Goal: Task Accomplishment & Management: Complete application form

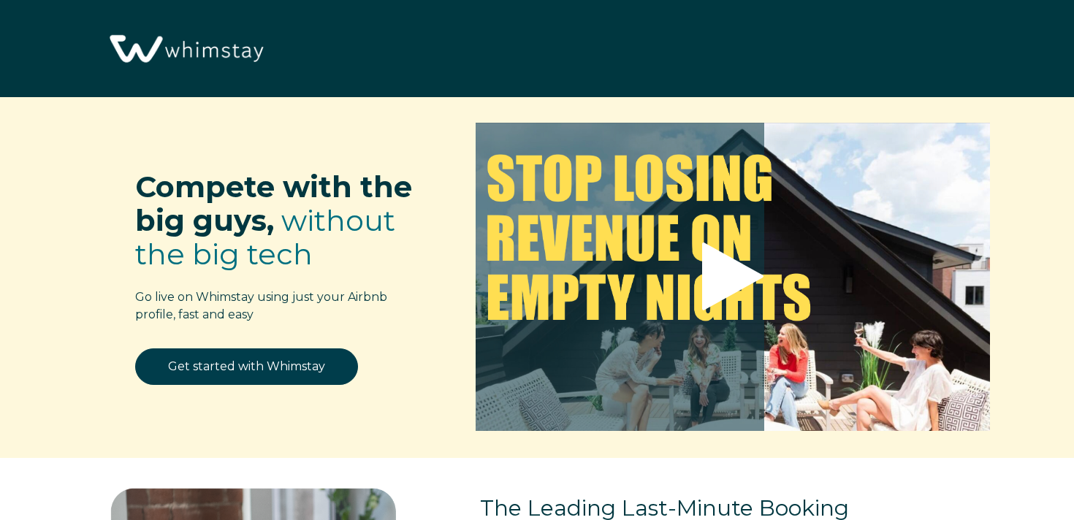
select select "US"
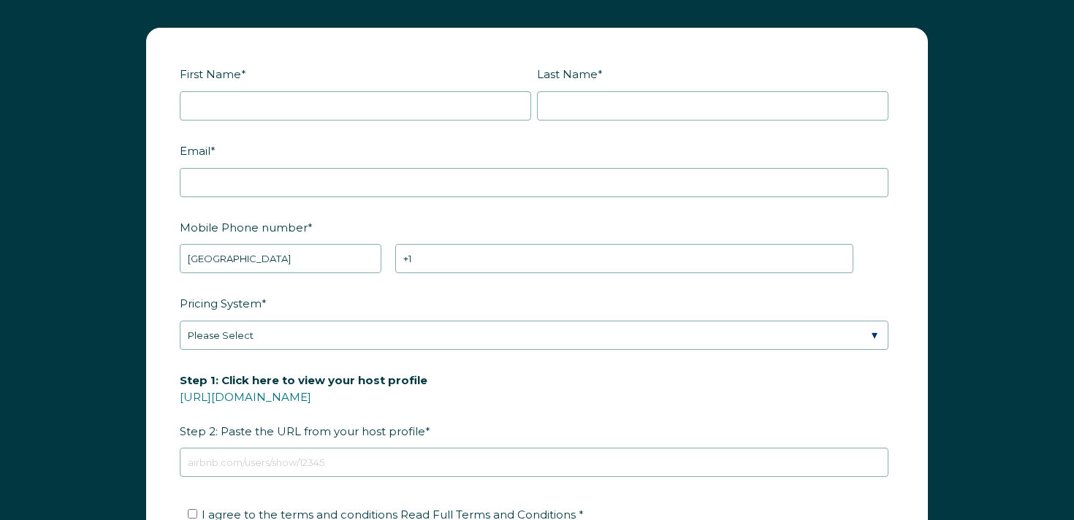
scroll to position [1786, 0]
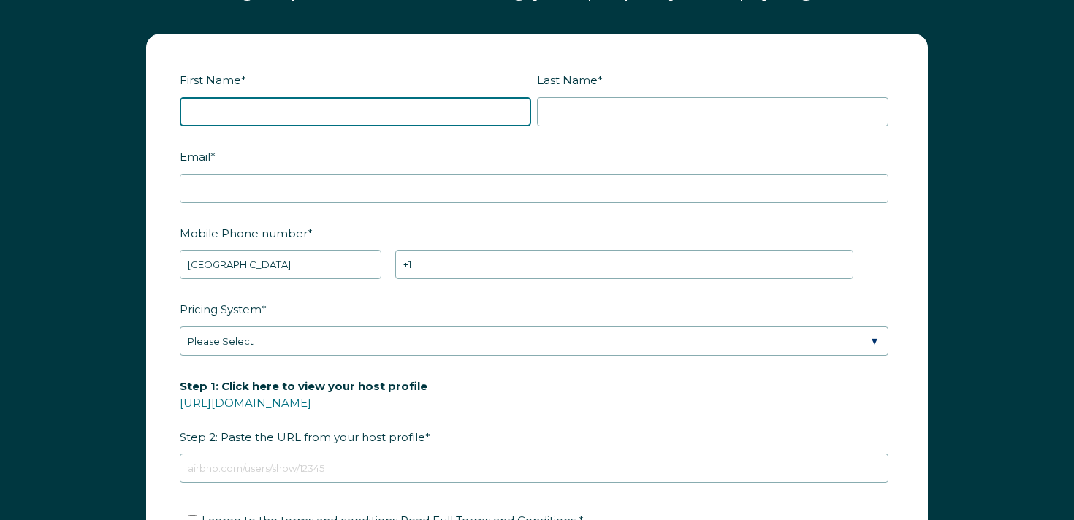
click at [294, 101] on input "First Name *" at bounding box center [355, 111] width 351 height 29
type input "[PERSON_NAME]"
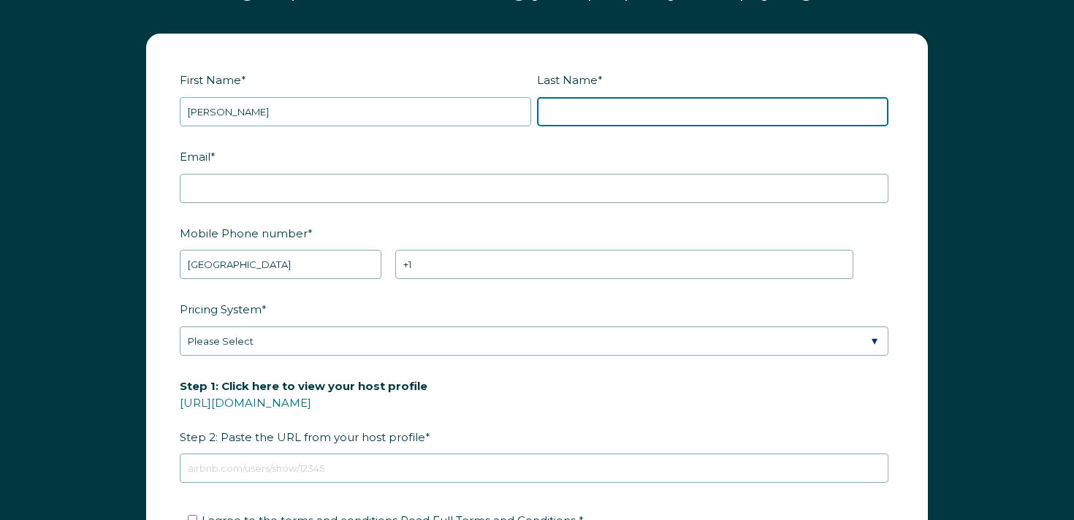
type input "[PERSON_NAME]"
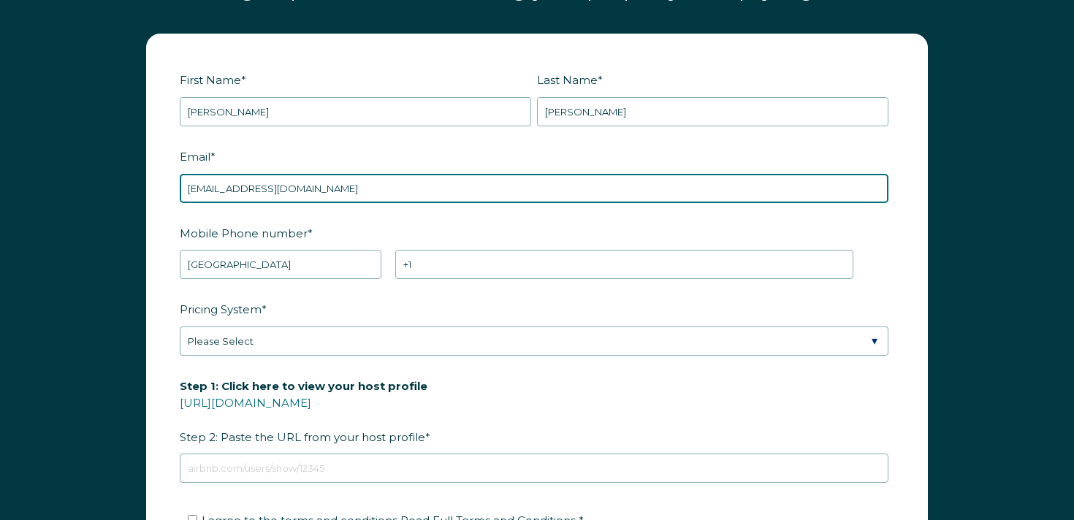
click at [259, 183] on input "[EMAIL_ADDRESS][DOMAIN_NAME]" at bounding box center [534, 188] width 709 height 29
click at [257, 184] on input "[EMAIL_ADDRESS][DOMAIN_NAME]" at bounding box center [534, 188] width 709 height 29
type input "[EMAIL_ADDRESS][DOMAIN_NAME]"
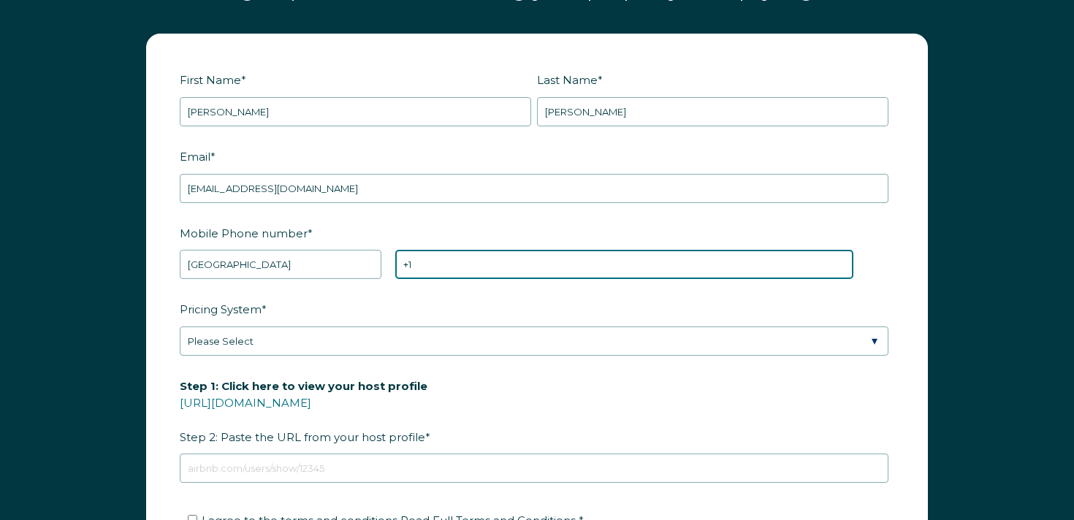
click at [451, 256] on input "+1" at bounding box center [624, 264] width 458 height 29
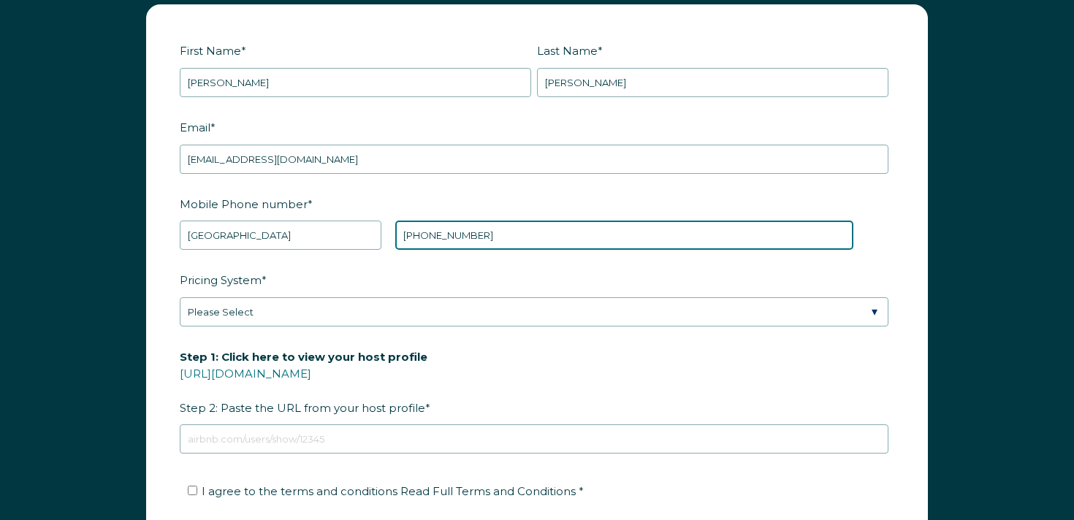
scroll to position [1827, 0]
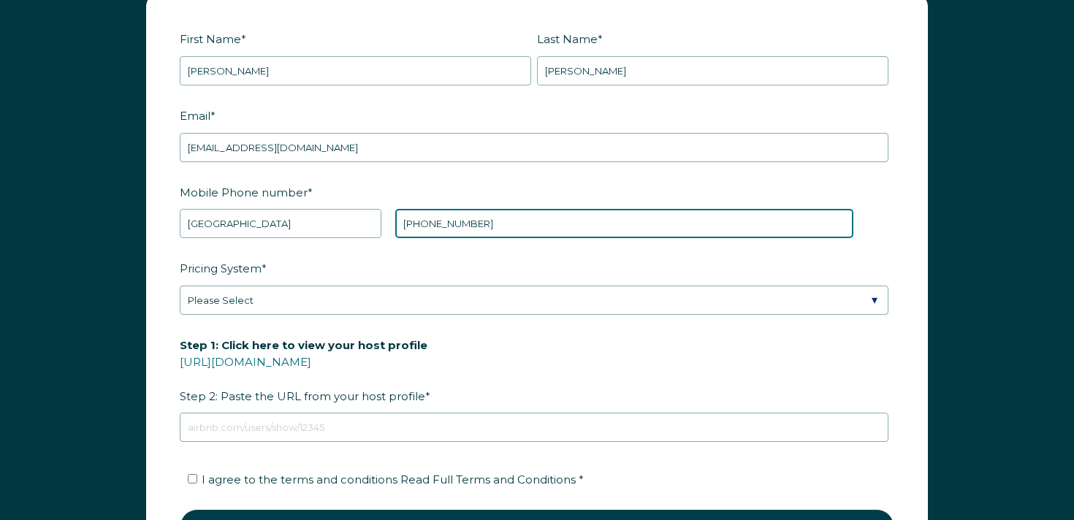
type input "[PHONE_NUMBER]"
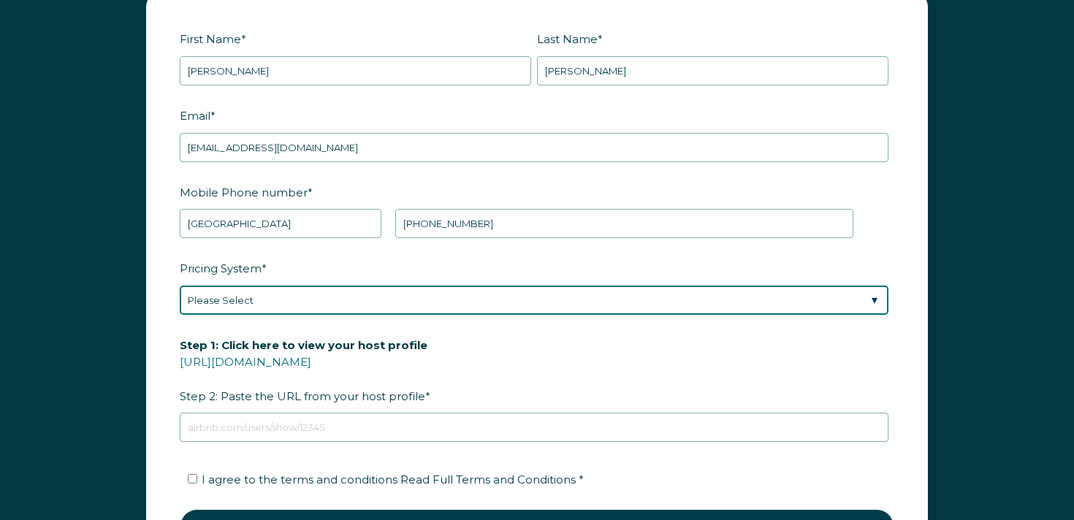
click at [286, 297] on select "Please Select Manual Airbnb Smart Pricing PriceLabs Wheelhouse Beyond Pricing 3…" at bounding box center [534, 300] width 709 height 29
select select "Airbnb Smart Pricing"
click at [180, 286] on select "Please Select Manual Airbnb Smart Pricing PriceLabs Wheelhouse Beyond Pricing 3…" at bounding box center [534, 300] width 709 height 29
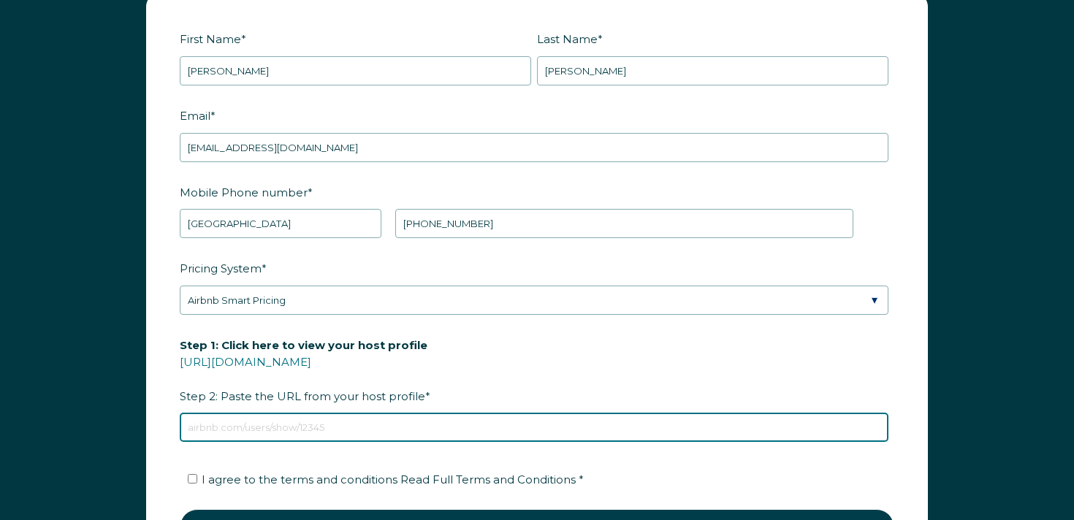
click at [276, 425] on input "Step 1: Click here to view your host profile [URL][DOMAIN_NAME] Step 2: Paste t…" at bounding box center [534, 427] width 709 height 29
type input "[URL][DOMAIN_NAME]"
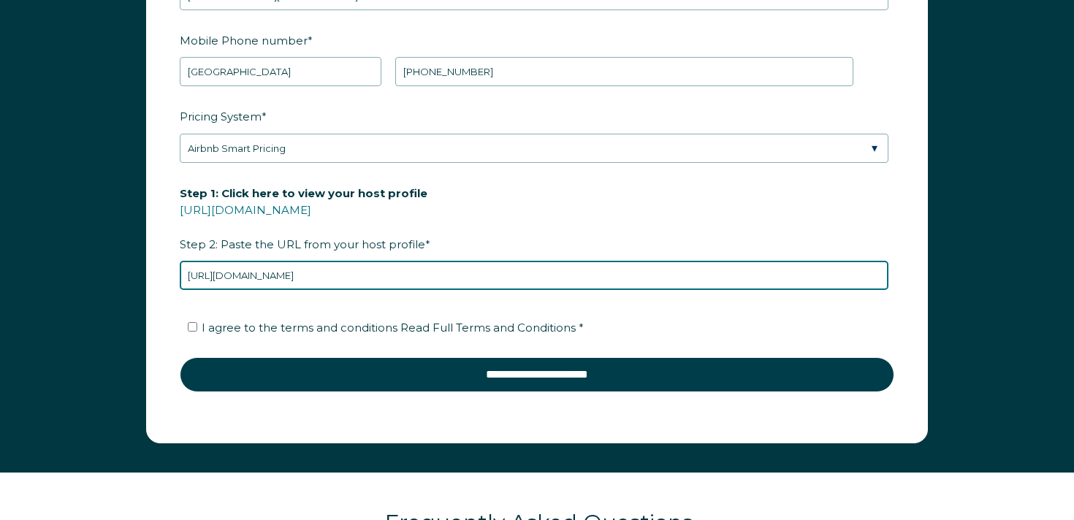
scroll to position [1981, 0]
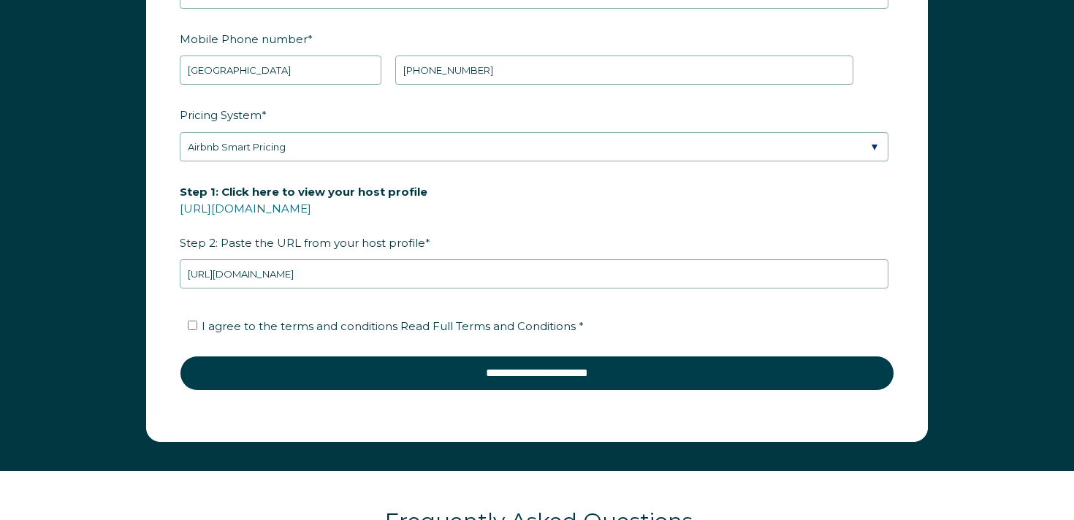
click at [289, 322] on span "I agree to the terms and conditions Read Full Terms and Conditions *" at bounding box center [393, 326] width 382 height 14
click at [197, 322] on input "I agree to the terms and conditions Read Full Terms and Conditions *" at bounding box center [192, 325] width 9 height 9
checkbox input "true"
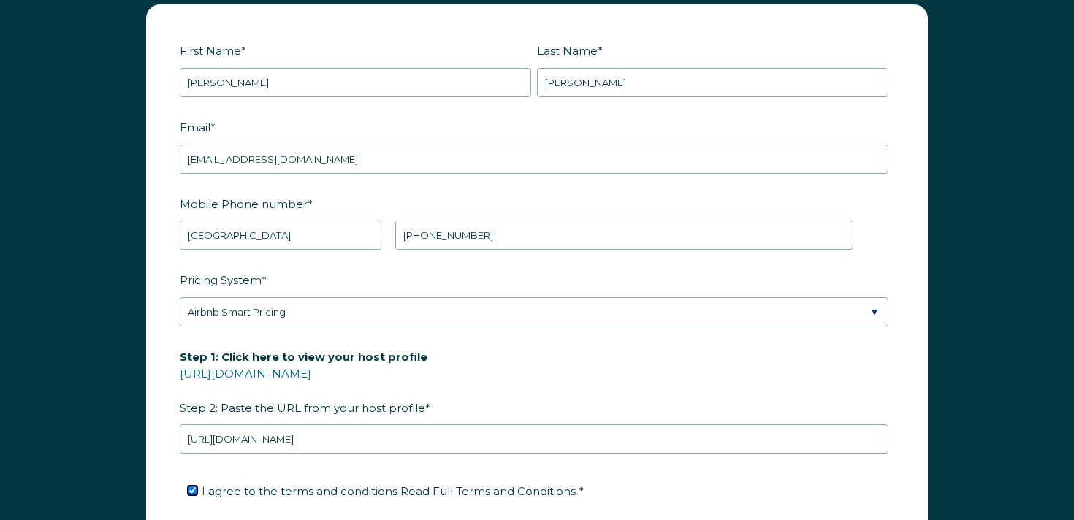
scroll to position [1769, 0]
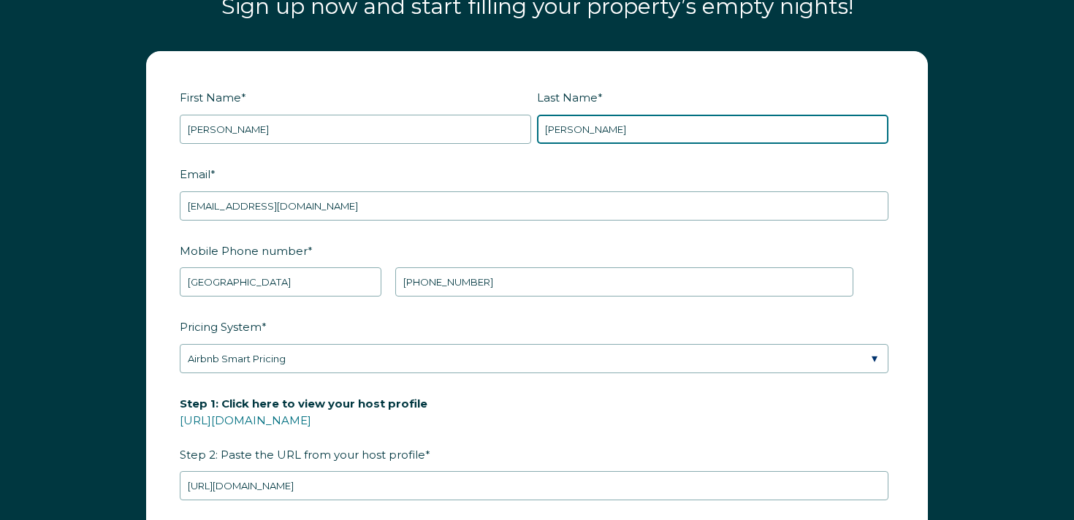
click at [556, 133] on input "[PERSON_NAME]" at bounding box center [712, 129] width 351 height 29
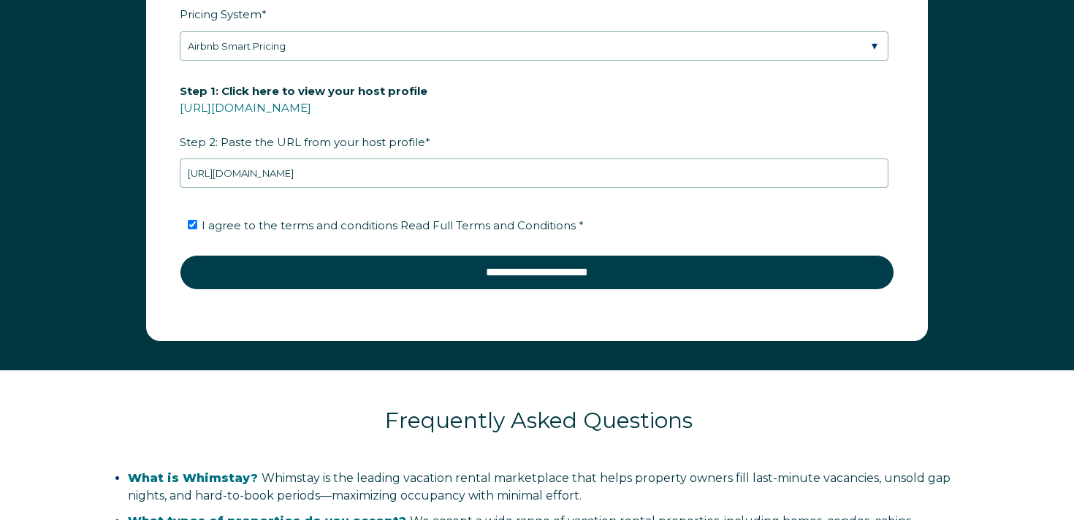
scroll to position [2092, 0]
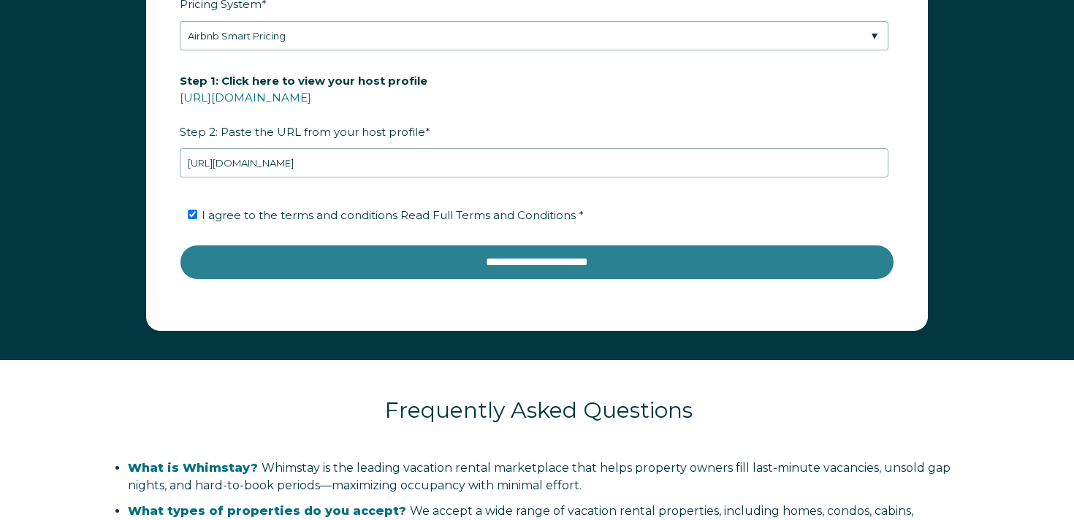
type input "is testing"
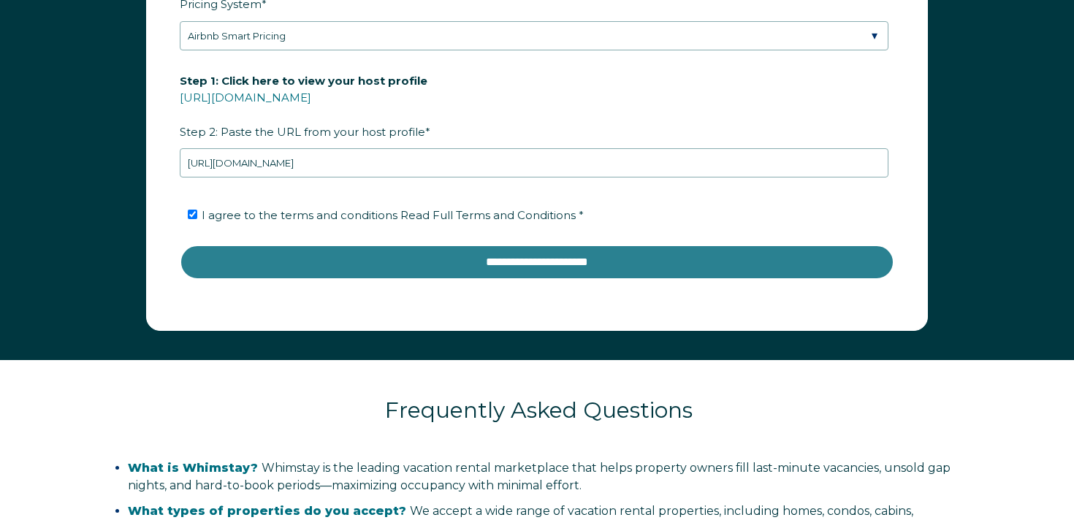
click at [454, 265] on input "**********" at bounding box center [537, 262] width 715 height 35
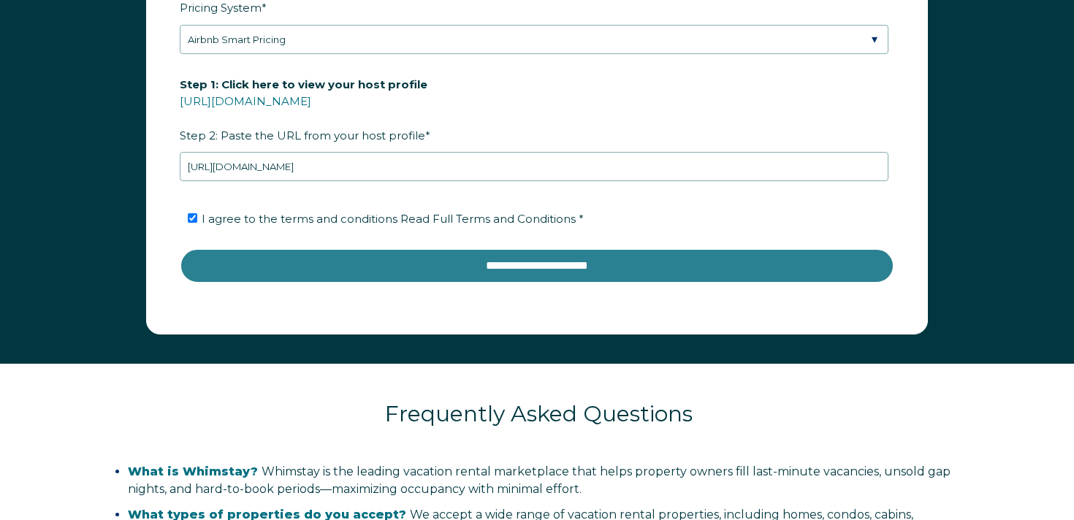
scroll to position [2083, 0]
